Goal: Information Seeking & Learning: Learn about a topic

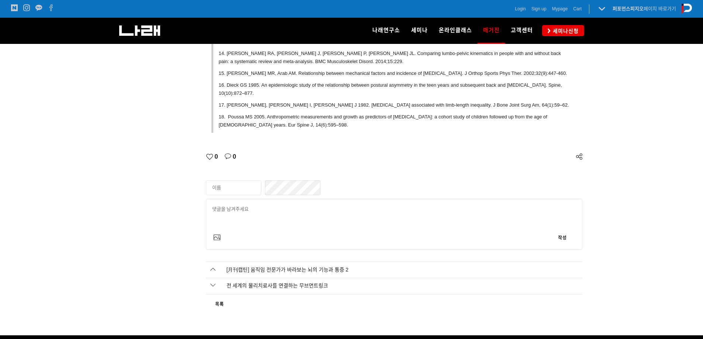
scroll to position [2826, 0]
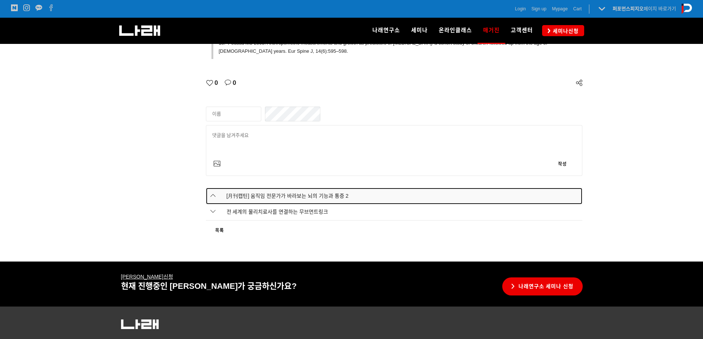
click at [278, 192] on span "[月刊캡틴] 움직임 전문가가 바라보는 뇌의 기능과 통증 2" at bounding box center [282, 196] width 133 height 8
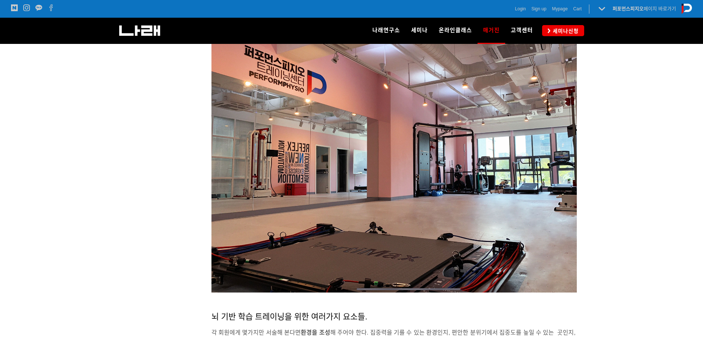
scroll to position [1720, 0]
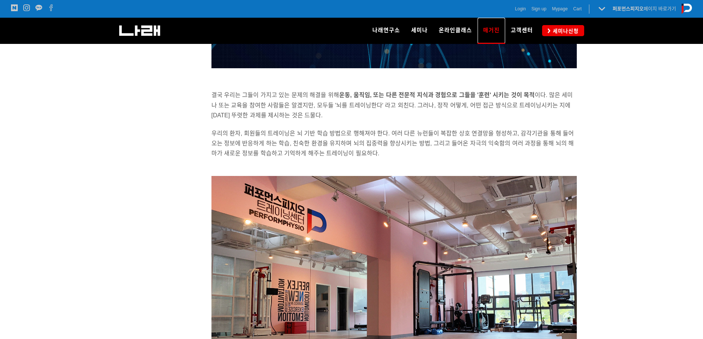
click at [490, 29] on span "매거진" at bounding box center [491, 30] width 17 height 12
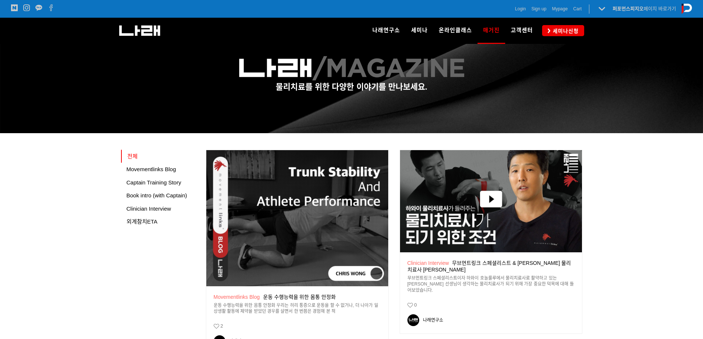
scroll to position [117, 0]
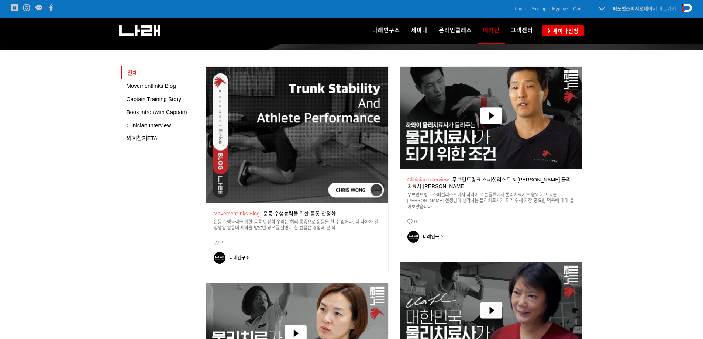
click at [293, 217] on div "공지 Movementlinks Blog 운동 수행능력을 위한 몸통 안정화" at bounding box center [297, 213] width 167 height 7
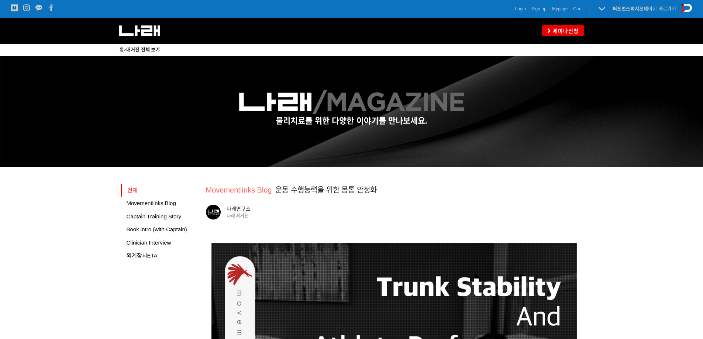
scroll to position [64, 0]
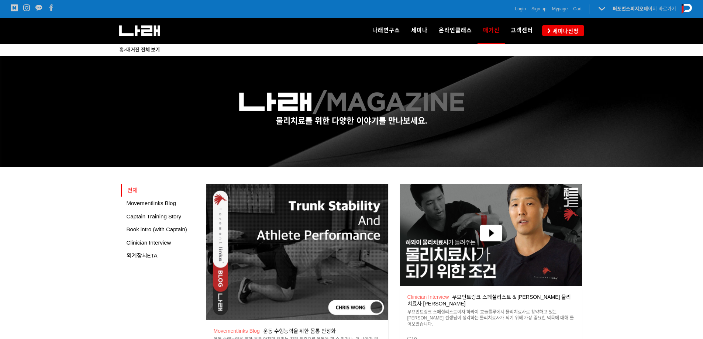
click at [295, 233] on img at bounding box center [297, 252] width 182 height 137
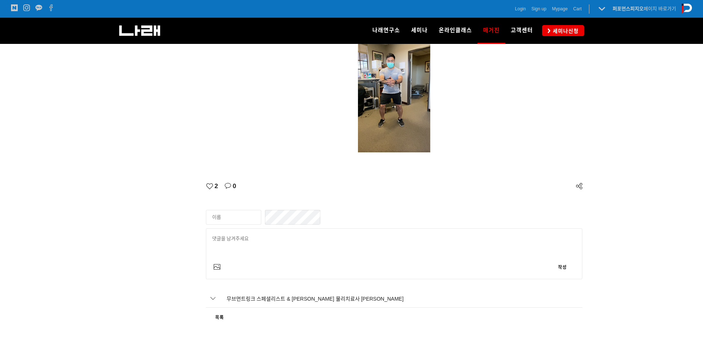
scroll to position [1893, 0]
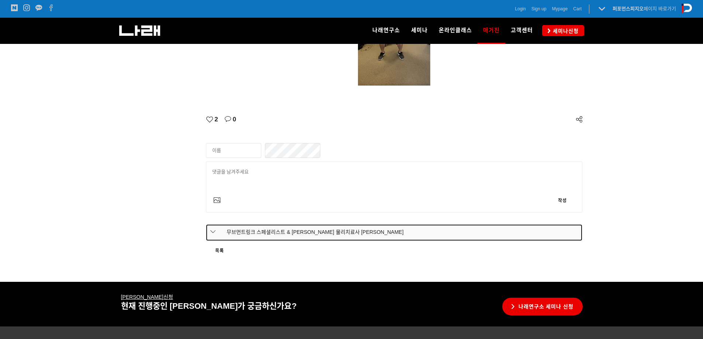
click at [291, 226] on link "무브먼트링크 스페셜리스트 & [PERSON_NAME] 물리치료사 [PERSON_NAME]" at bounding box center [394, 232] width 377 height 17
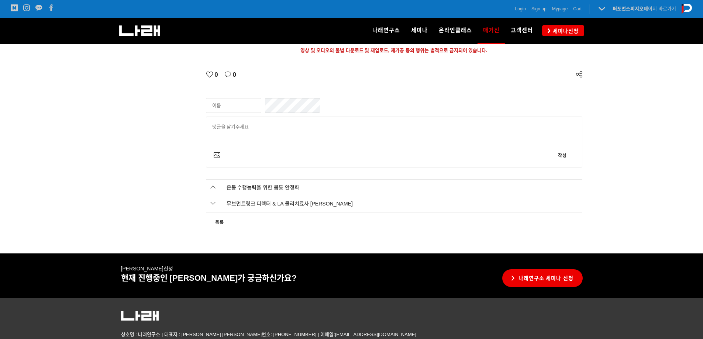
scroll to position [539, 0]
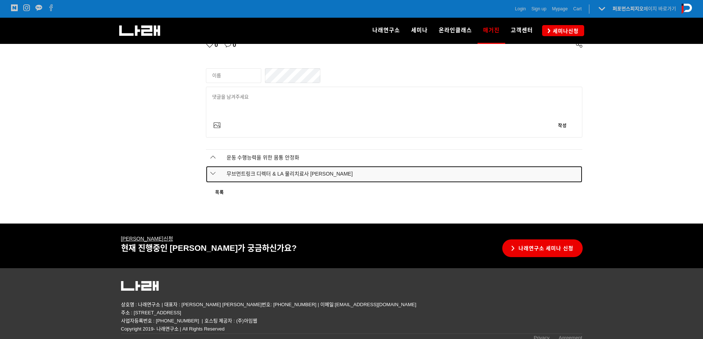
click at [264, 171] on span "무브먼트링크 디렉터 & LA 물리치료사 클레어 프랭크" at bounding box center [284, 173] width 137 height 7
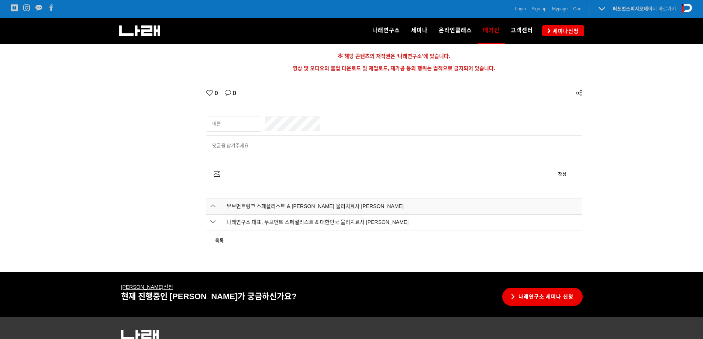
scroll to position [591, 0]
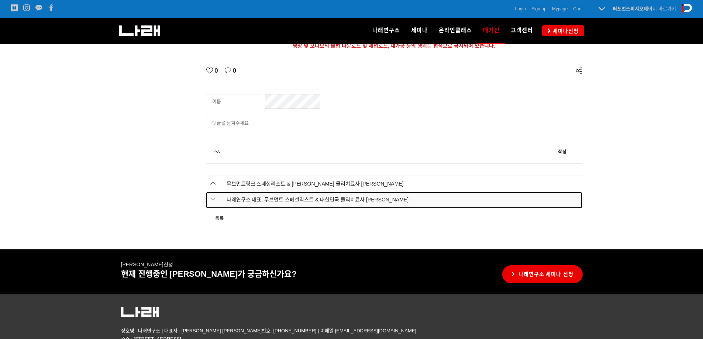
click at [258, 201] on span "나래연구소 대표, 무브먼트 스페셜리스트 & 대한민국 물리치료사 조현정" at bounding box center [312, 199] width 193 height 7
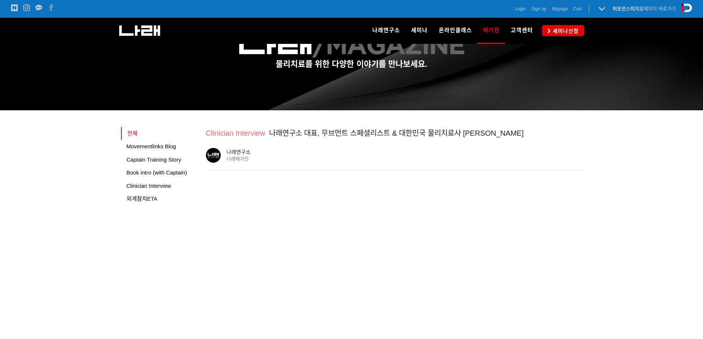
scroll to position [545, 0]
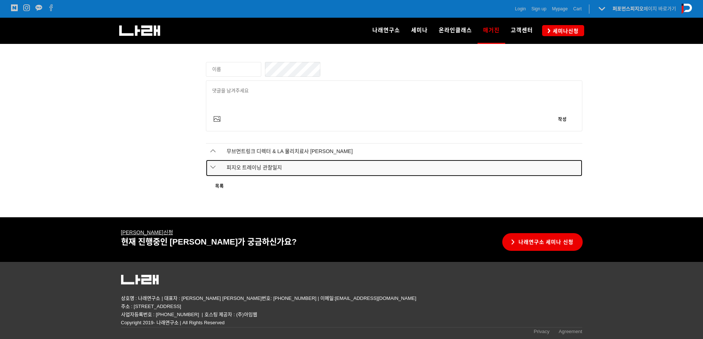
click at [279, 169] on span "피지오 트레이닝 관찰일지" at bounding box center [249, 167] width 67 height 7
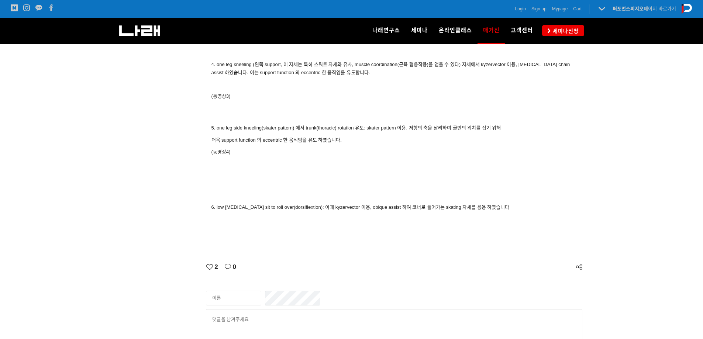
scroll to position [2910, 0]
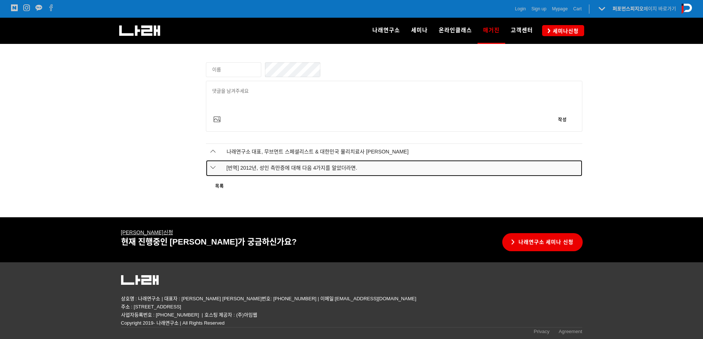
click at [290, 169] on span "[번역] 2012년, 성인 측만증에 대해 다음 4가지를 알았더라면." at bounding box center [287, 167] width 142 height 7
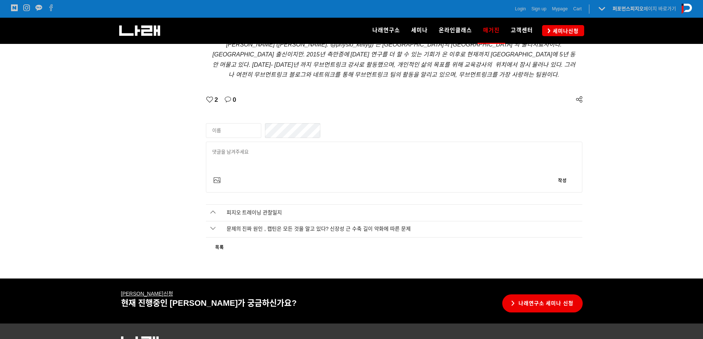
scroll to position [2704, 0]
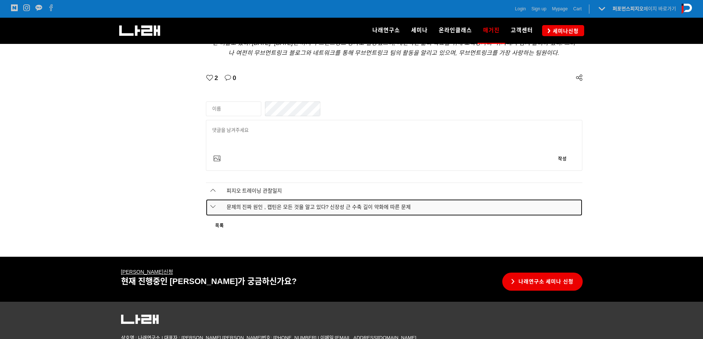
click at [306, 210] on span "문제의 진짜 원인 , 캡틴은 모든 것을 알고 있다? 신장성 근 수축 길이 약화에 따른 문제" at bounding box center [313, 206] width 195 height 7
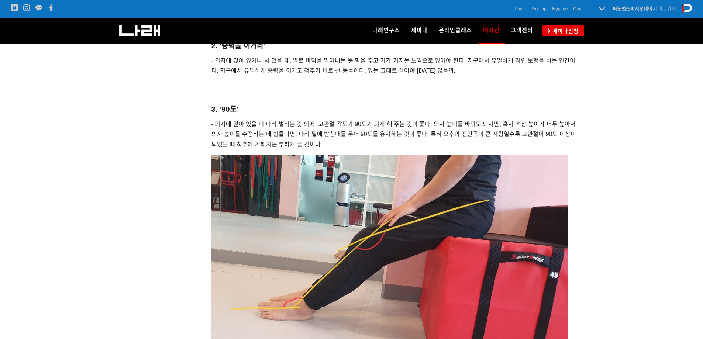
scroll to position [4279, 0]
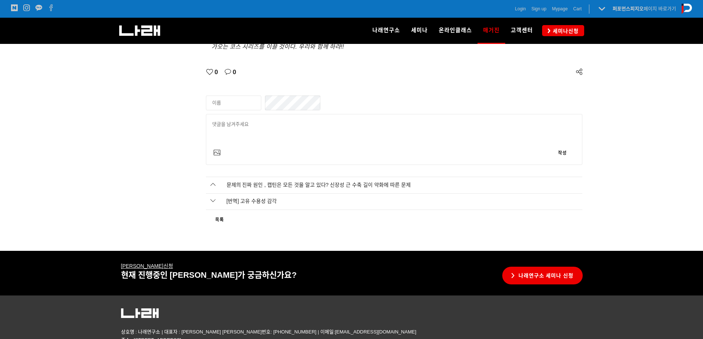
scroll to position [2212, 0]
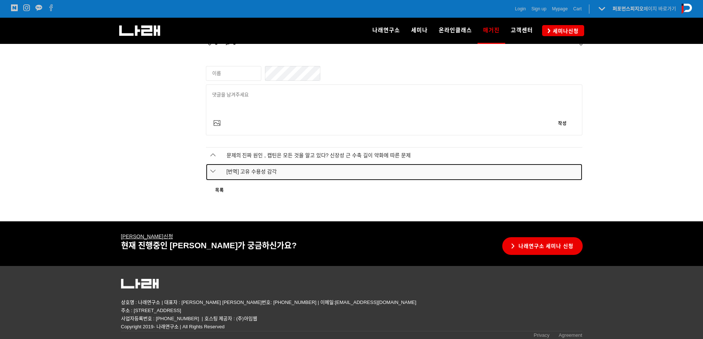
click at [264, 175] on span "[번역] 고유 수용성 감각" at bounding box center [246, 171] width 61 height 7
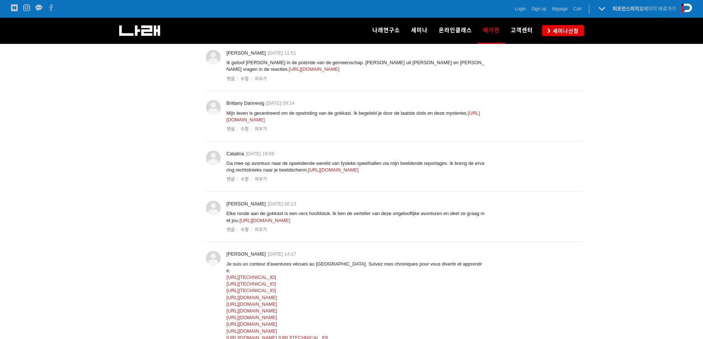
scroll to position [3027, 0]
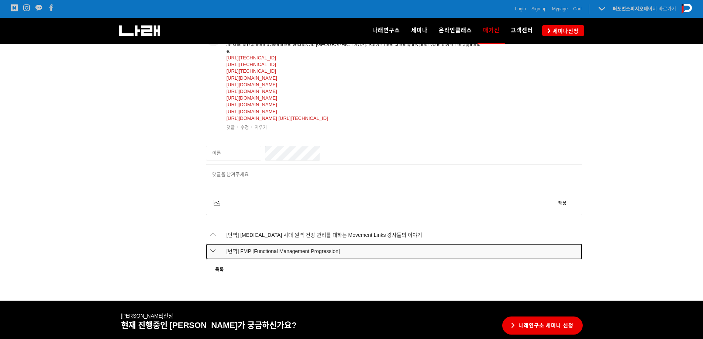
click at [283, 255] on span "[번역] FMP [Functional Management Progression]" at bounding box center [278, 250] width 124 height 7
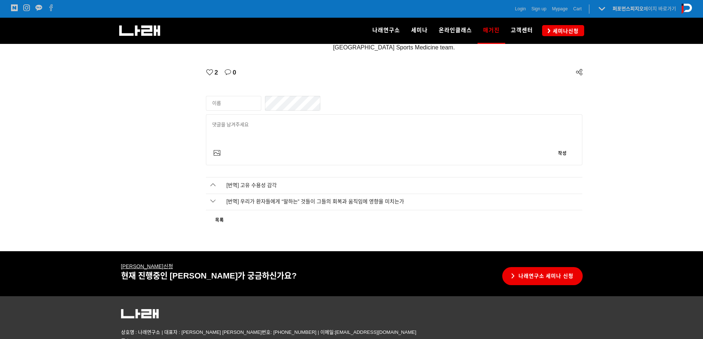
scroll to position [3689, 0]
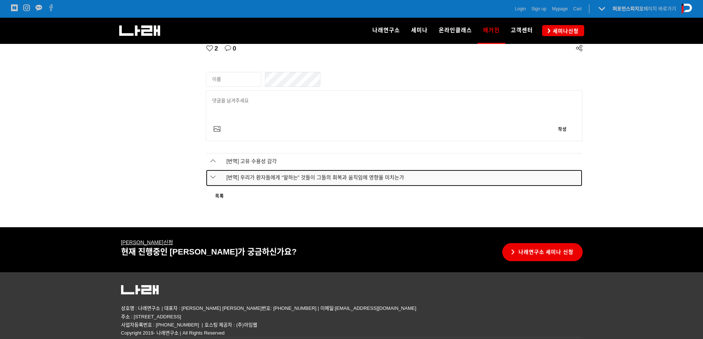
click at [245, 174] on span "[번역] 우리가 환자들에게 “말하는” 것들이 그들의 회복과 움직임에 영향을 미치는가" at bounding box center [310, 177] width 189 height 7
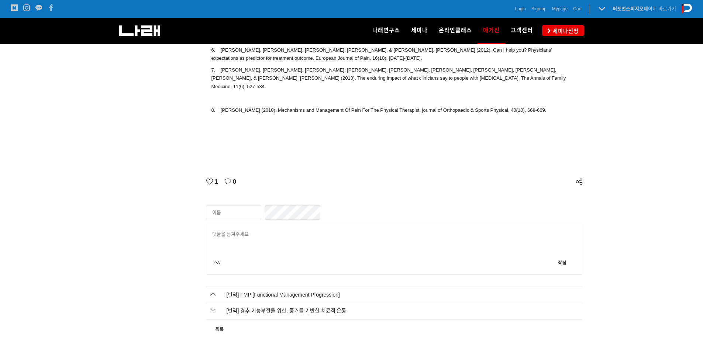
scroll to position [2961, 0]
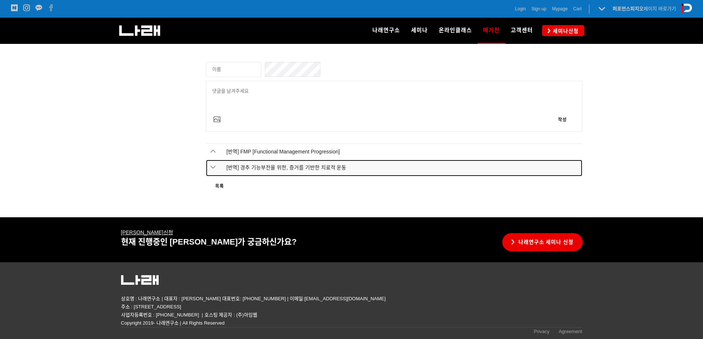
click at [295, 164] on span "[번역] 경추 기능부전을 위한, 증거를 기반한 치료적 운동" at bounding box center [281, 167] width 131 height 7
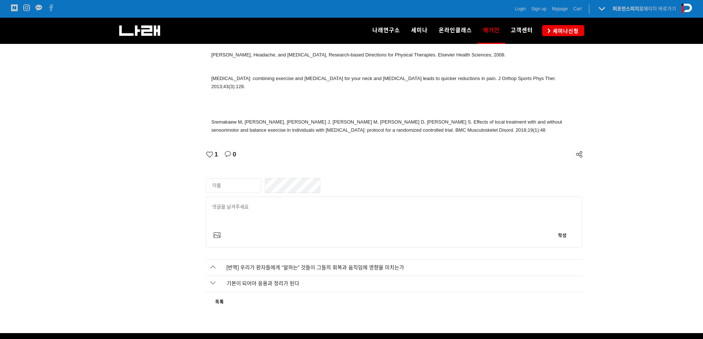
scroll to position [3098, 0]
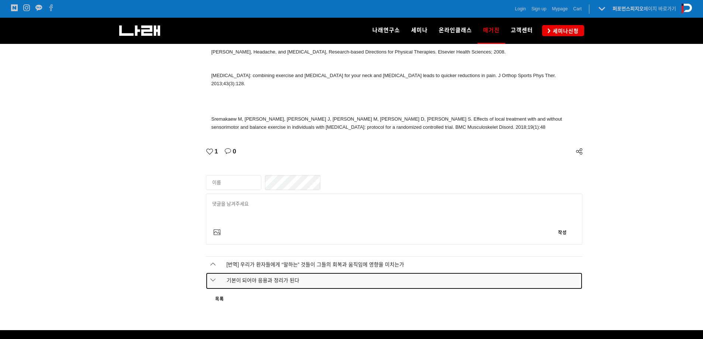
click at [296, 277] on span "기본이 되어야 응용과 정리가 된다" at bounding box center [258, 280] width 84 height 7
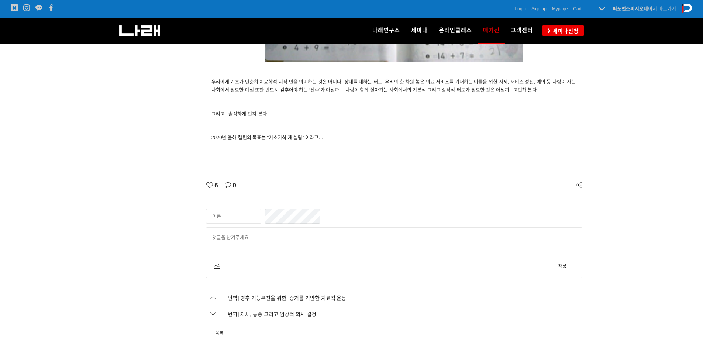
scroll to position [1836, 0]
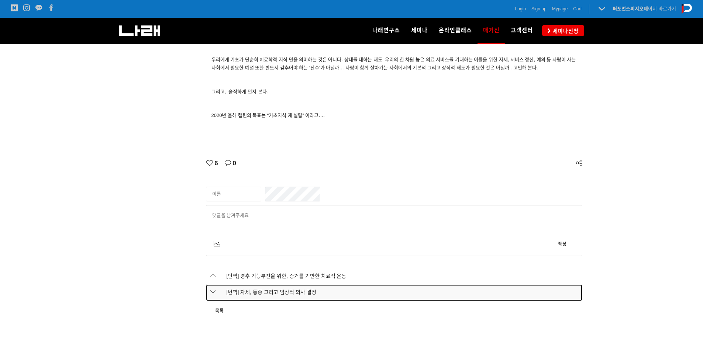
click at [280, 293] on span "[번역] 자세, 통증 그리고 임상적 의사 결정" at bounding box center [266, 291] width 101 height 7
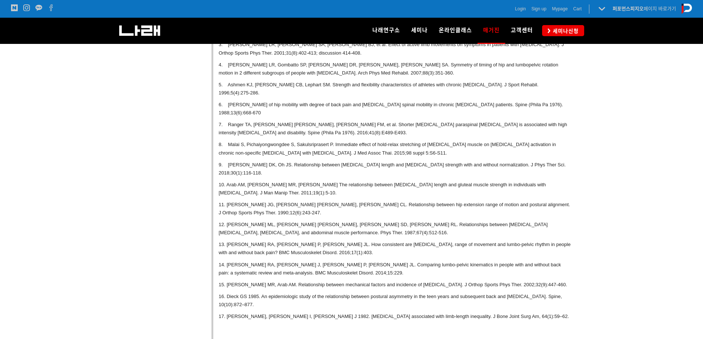
scroll to position [3394, 0]
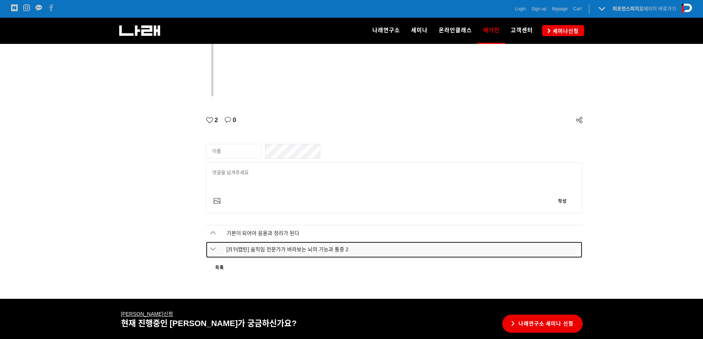
click at [298, 245] on span "[月刊캡틴] 움직임 전문가가 바라보는 뇌의 기능과 통증 2" at bounding box center [282, 249] width 133 height 8
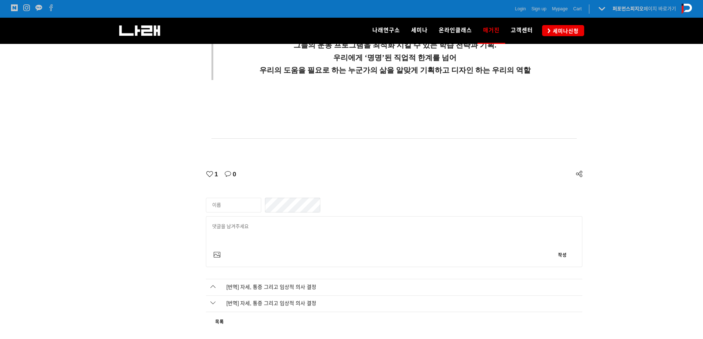
scroll to position [3394, 0]
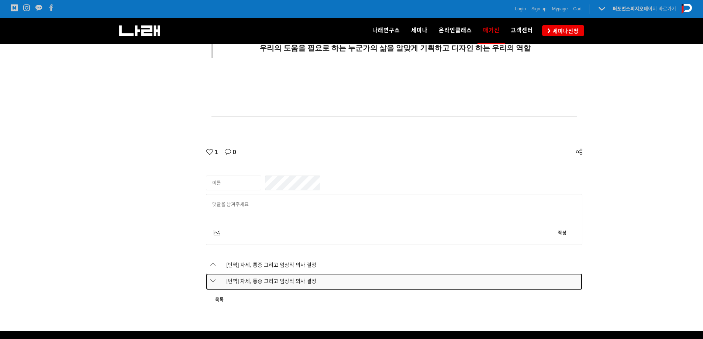
click at [286, 277] on span "[번역] 자세, 통증 그리고 임상적 의사 결정" at bounding box center [266, 280] width 101 height 7
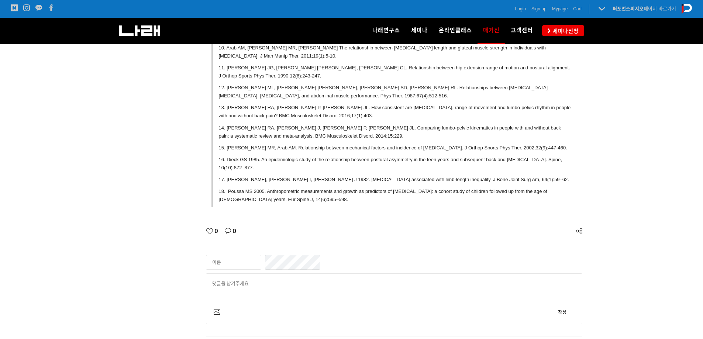
scroll to position [2722, 0]
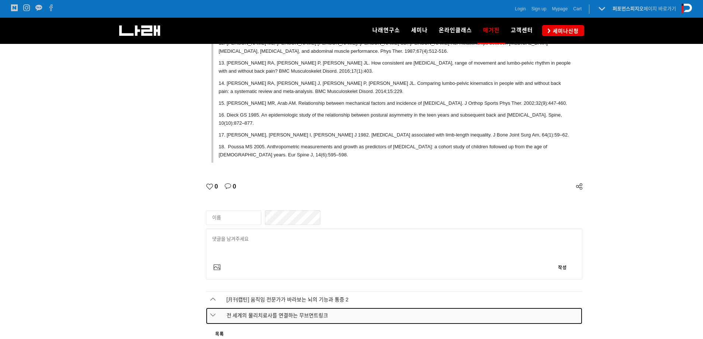
click at [245, 312] on span "전 세계의 물리치료사를 연결하는 무브먼트링크" at bounding box center [272, 315] width 113 height 7
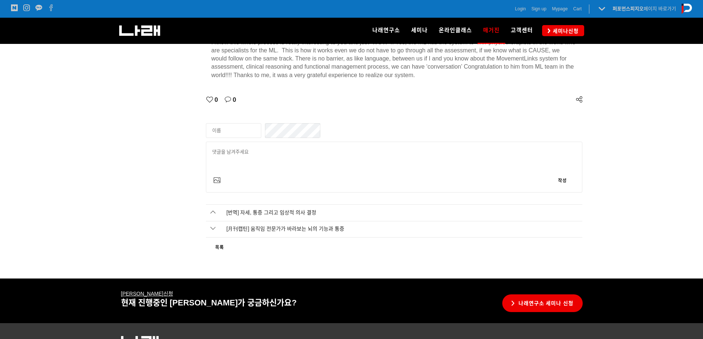
scroll to position [2314, 0]
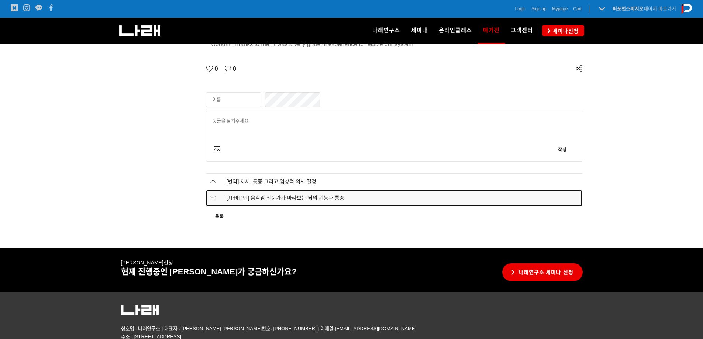
click at [316, 190] on link "[月刊캡틴] 움직임 전문가가 바라보는 뇌의 기능과 통증" at bounding box center [394, 198] width 377 height 17
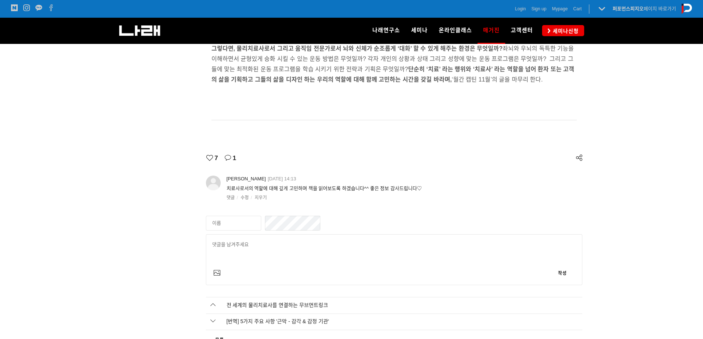
scroll to position [3368, 0]
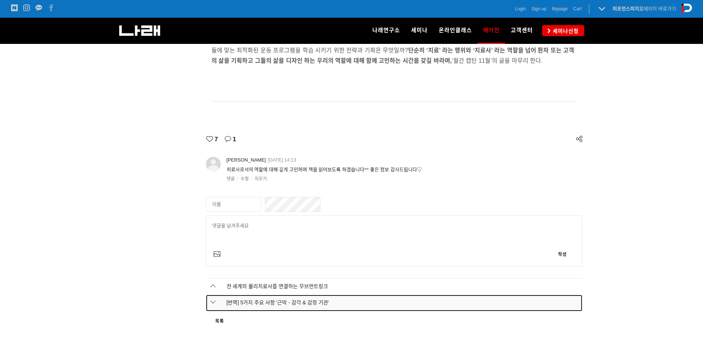
click at [289, 299] on span "[번역] 5가지 주요 사항 '근막 - 감각 & 감정 기관'" at bounding box center [273, 302] width 114 height 7
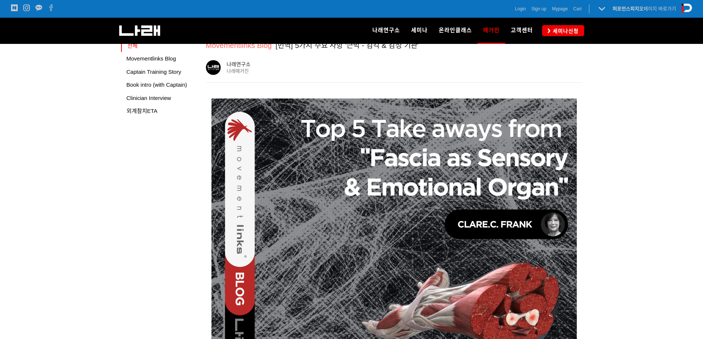
scroll to position [440, 0]
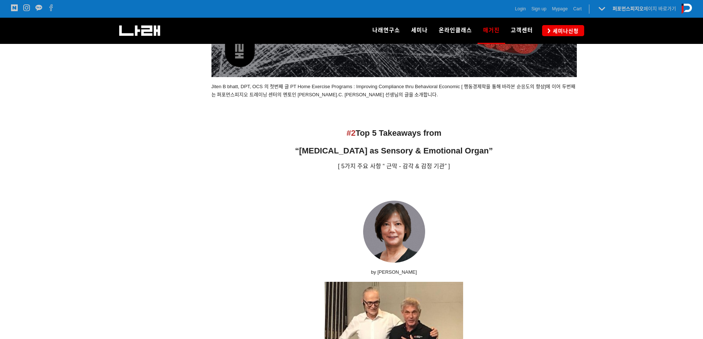
click at [380, 150] on strong "“[MEDICAL_DATA] as Sensory & Emotional Organ”" at bounding box center [394, 150] width 198 height 9
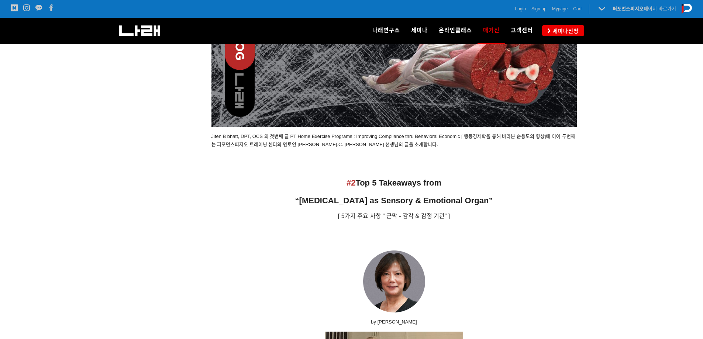
scroll to position [394, 0]
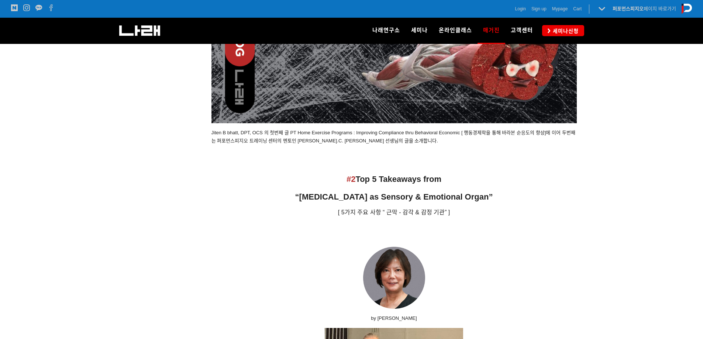
click at [340, 190] on p "“[MEDICAL_DATA] as Sensory & Emotional Organ”" at bounding box center [394, 197] width 365 height 14
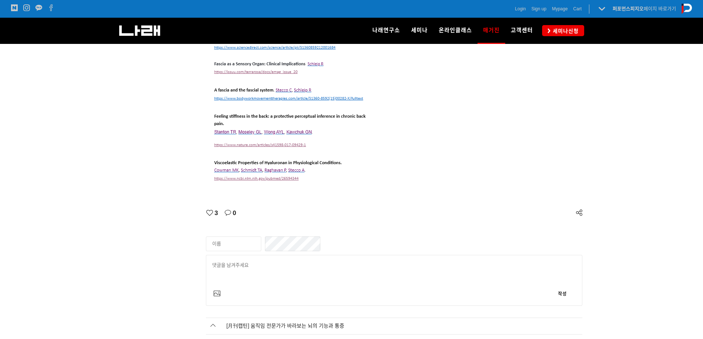
scroll to position [2363, 0]
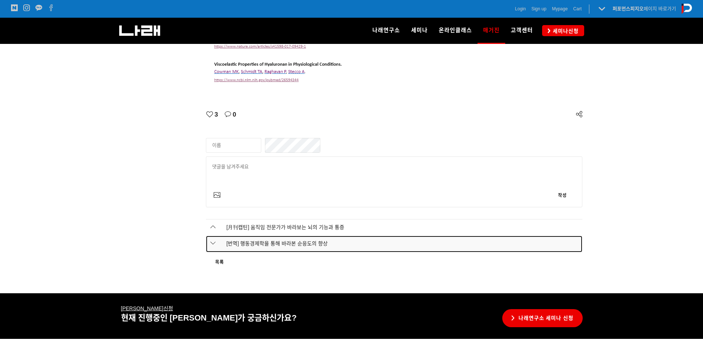
click at [290, 236] on link "[번역] 행동경제학을 통해 바라본 순응도의 향상" at bounding box center [394, 244] width 377 height 17
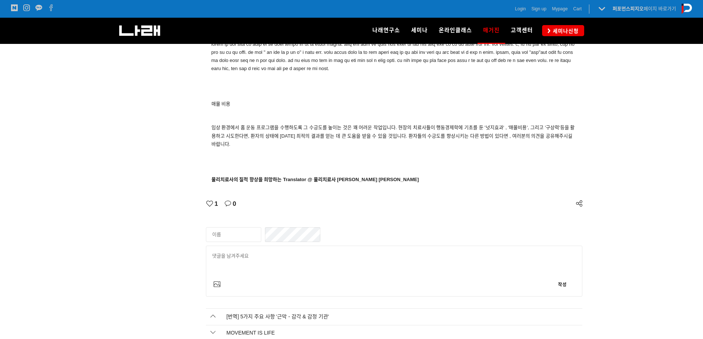
scroll to position [2254, 0]
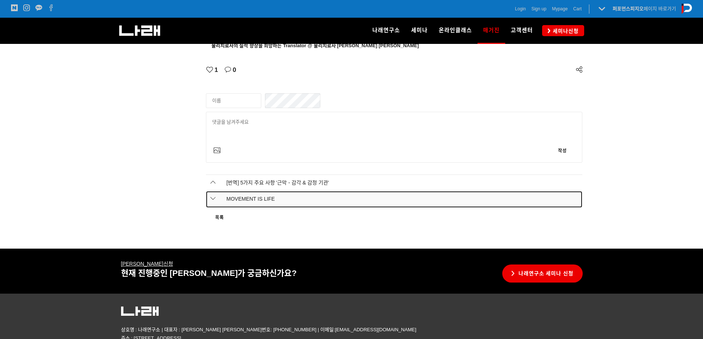
click at [248, 196] on span "MOVEMENT IS LIFE" at bounding box center [245, 199] width 59 height 6
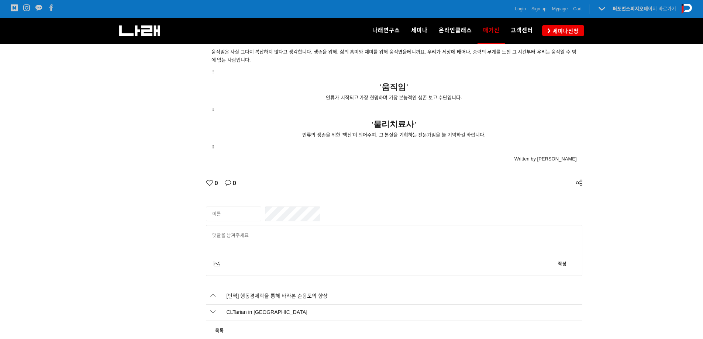
scroll to position [736, 0]
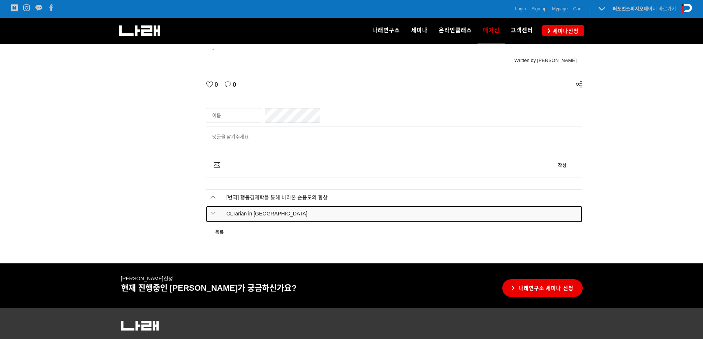
click at [244, 216] on span "CLTarian in [GEOGRAPHIC_DATA]" at bounding box center [262, 214] width 92 height 6
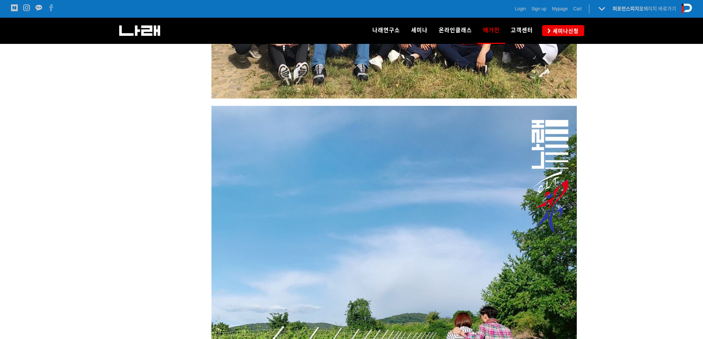
scroll to position [3517, 0]
